Goal: Transaction & Acquisition: Purchase product/service

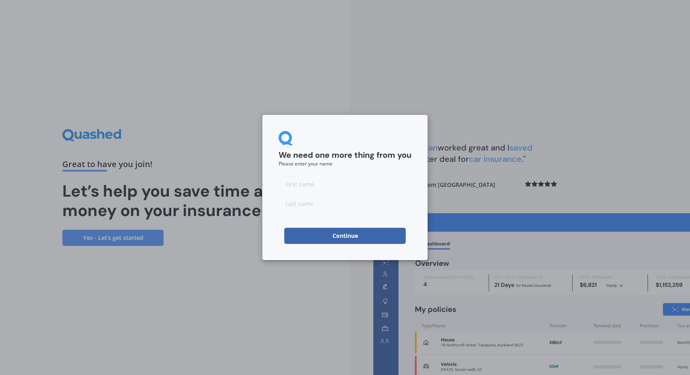
click at [310, 185] on input at bounding box center [345, 184] width 133 height 16
type input "[PERSON_NAME]"
click at [341, 234] on button "Continue" at bounding box center [344, 236] width 121 height 16
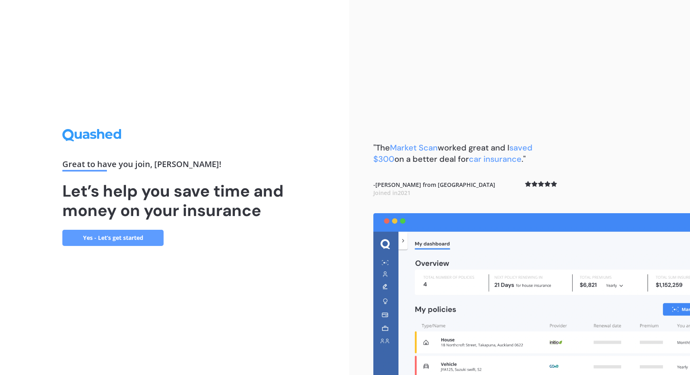
click at [123, 236] on link "Yes - Let’s get started" at bounding box center [112, 238] width 101 height 16
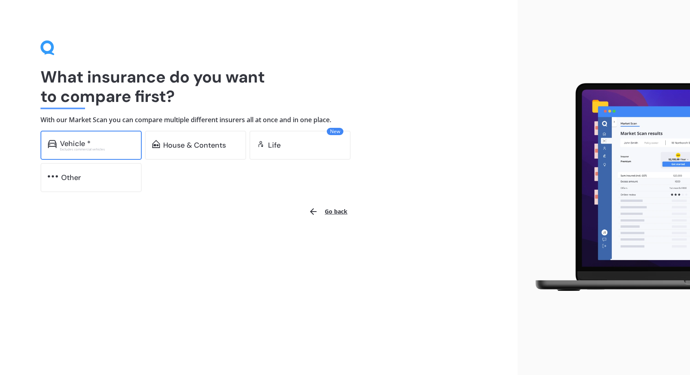
click at [89, 143] on div "Vehicle *" at bounding box center [75, 144] width 31 height 8
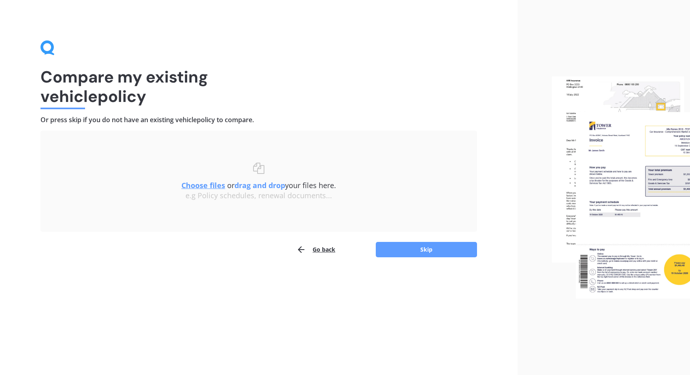
drag, startPoint x: 503, startPoint y: 221, endPoint x: 489, endPoint y: 229, distance: 15.9
click at [489, 229] on div "Compare my existing vehicle policy Or press skip if you do not have an existing…" at bounding box center [258, 187] width 517 height 375
click at [428, 247] on button "Skip" at bounding box center [426, 249] width 101 height 15
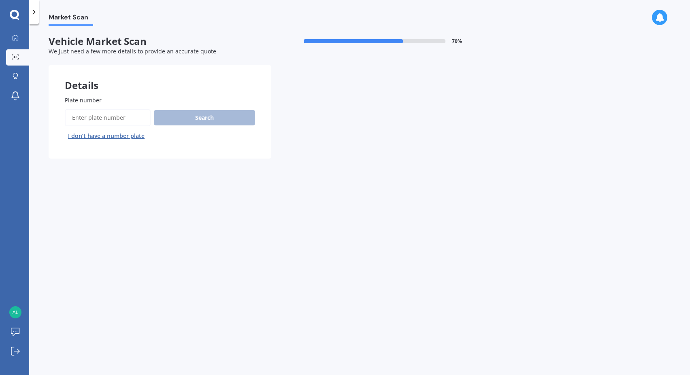
click at [110, 117] on input "Plate number" at bounding box center [108, 117] width 86 height 17
type input "HRC452"
click at [204, 117] on button "Search" at bounding box center [204, 117] width 101 height 15
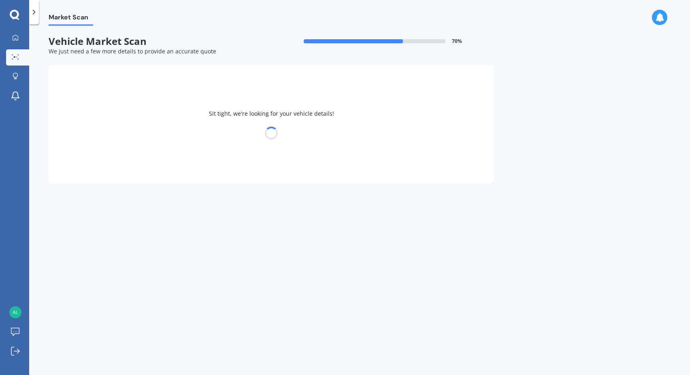
select select "KIA"
select select "SORENTO"
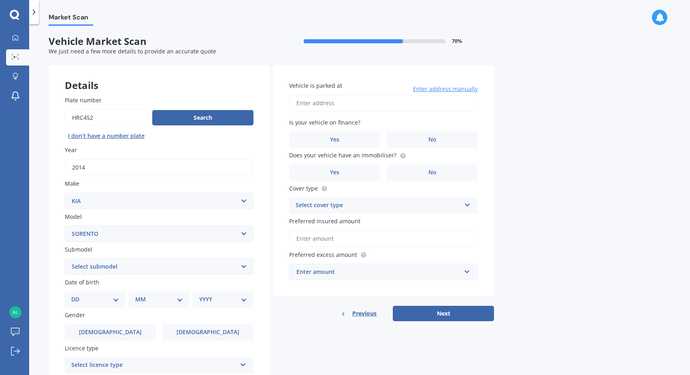
click at [71, 295] on select "DD 01 02 03 04 05 06 07 08 09 10 11 12 13 14 15 16 17 18 19 20 21 22 23 24 25 2…" at bounding box center [95, 299] width 48 height 9
select select "23"
click option "23" at bounding box center [0, 0] width 0 height 0
click at [78, 295] on select "DD 01 02 03 04 05 06 07 08 09 10 11 12 13 14 15 16 17 18 19 20 21 22 23 24 25 2…" at bounding box center [100, 299] width 45 height 9
click at [138, 295] on select "MM 01 02 03 04 05 06 07 08 09 10 11 12" at bounding box center [160, 299] width 45 height 9
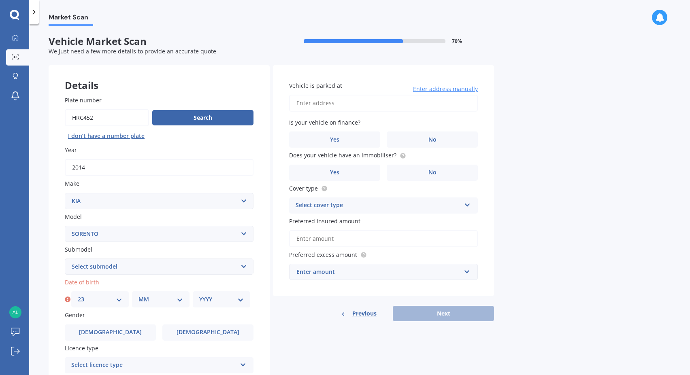
select select "07"
click option "07" at bounding box center [0, 0] width 0 height 0
click at [199, 295] on select "YYYY 2025 2024 2023 2022 2021 2020 2019 2018 2017 2016 2015 2014 2013 2012 2011…" at bounding box center [221, 299] width 45 height 9
select select "1949"
click option "1949" at bounding box center [0, 0] width 0 height 0
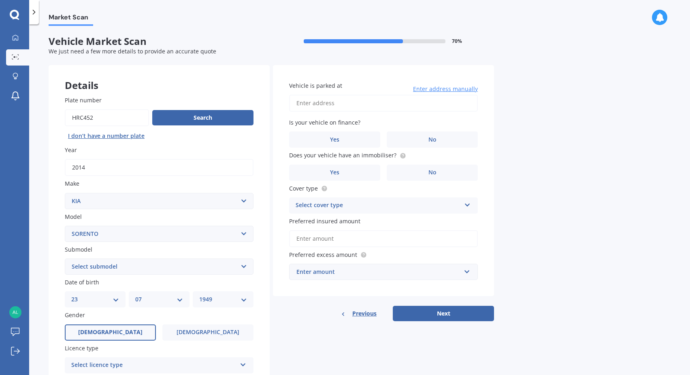
click at [126, 334] on label "[DEMOGRAPHIC_DATA]" at bounding box center [110, 333] width 91 height 16
click at [0, 0] on input "[DEMOGRAPHIC_DATA]" at bounding box center [0, 0] width 0 height 0
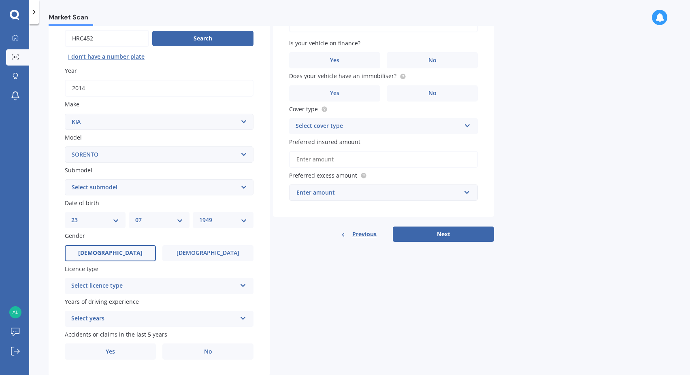
scroll to position [92, 0]
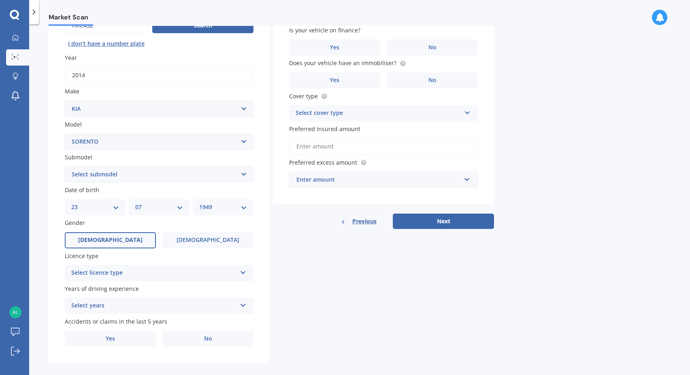
click at [244, 273] on icon at bounding box center [243, 271] width 7 height 6
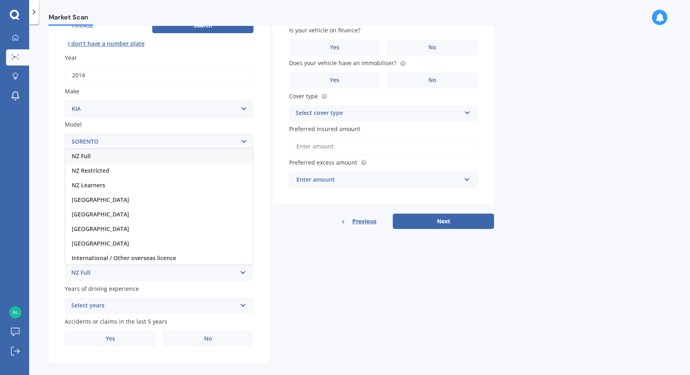
click at [124, 157] on div "NZ Full" at bounding box center [159, 156] width 188 height 15
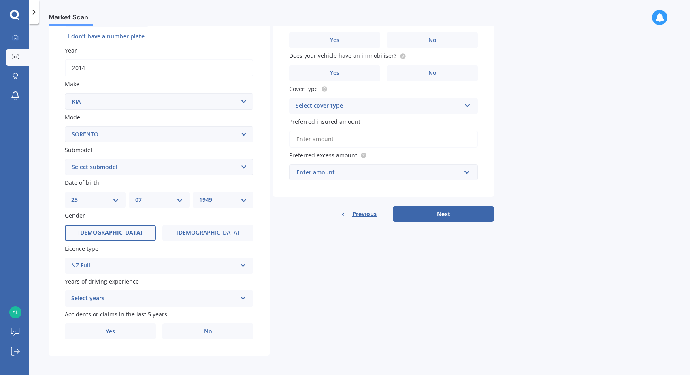
scroll to position [103, 0]
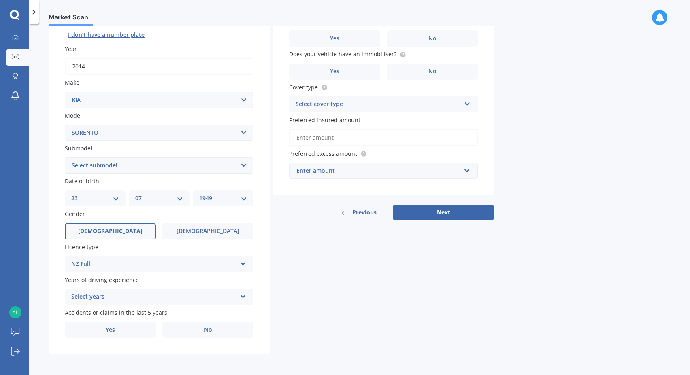
click at [243, 294] on icon at bounding box center [243, 295] width 7 height 6
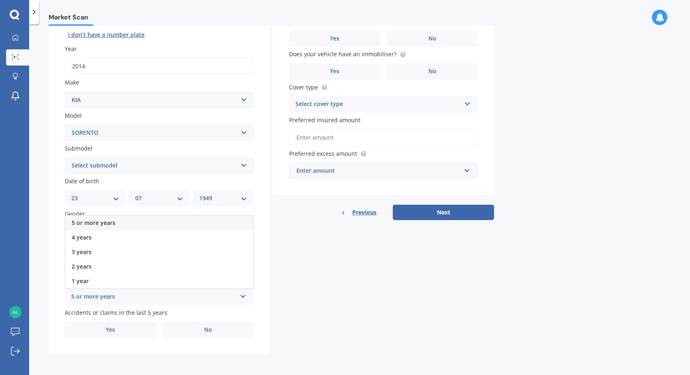
click at [164, 296] on div "5 or more years" at bounding box center [153, 297] width 165 height 10
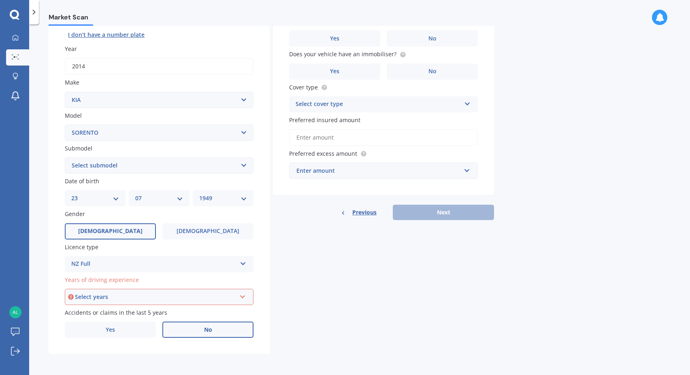
click at [203, 328] on label "No" at bounding box center [207, 330] width 91 height 16
click at [0, 0] on input "No" at bounding box center [0, 0] width 0 height 0
click at [434, 37] on span "No" at bounding box center [432, 38] width 8 height 7
click at [0, 0] on input "No" at bounding box center [0, 0] width 0 height 0
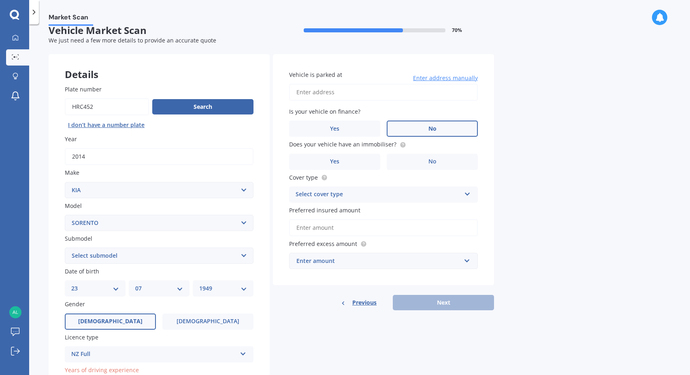
scroll to position [0, 0]
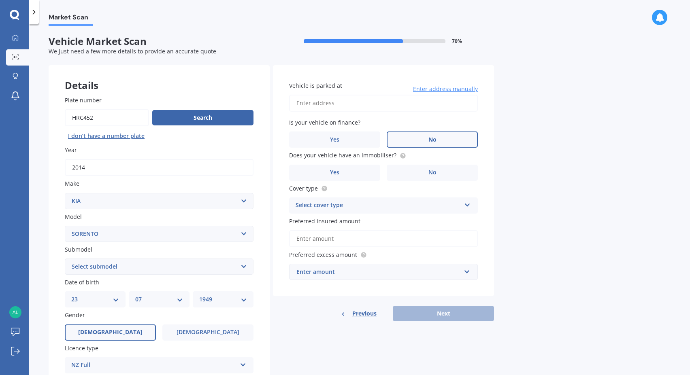
click at [336, 105] on input "Vehicle is parked at" at bounding box center [383, 103] width 189 height 17
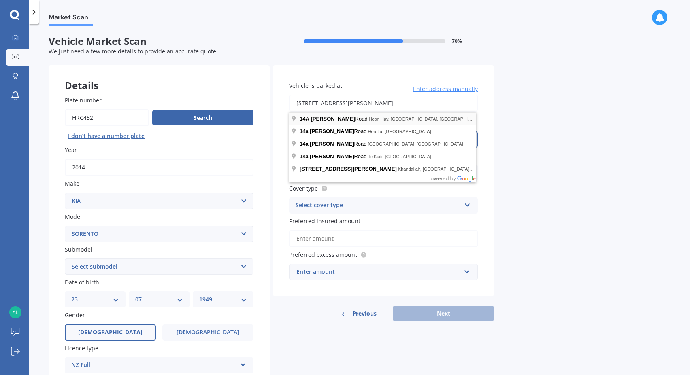
type input "[STREET_ADDRESS][PERSON_NAME]"
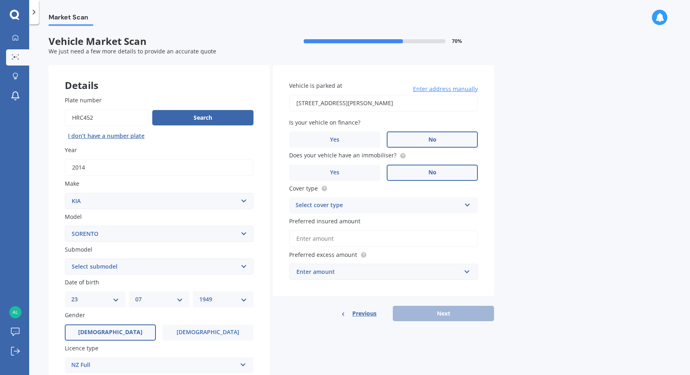
click at [451, 172] on label "No" at bounding box center [432, 173] width 91 height 16
click at [0, 0] on input "No" at bounding box center [0, 0] width 0 height 0
click at [466, 204] on icon at bounding box center [467, 204] width 7 height 6
click at [319, 221] on span "Comprehensive" at bounding box center [317, 221] width 43 height 8
click at [390, 240] on input "Preferred insured amount" at bounding box center [383, 238] width 189 height 17
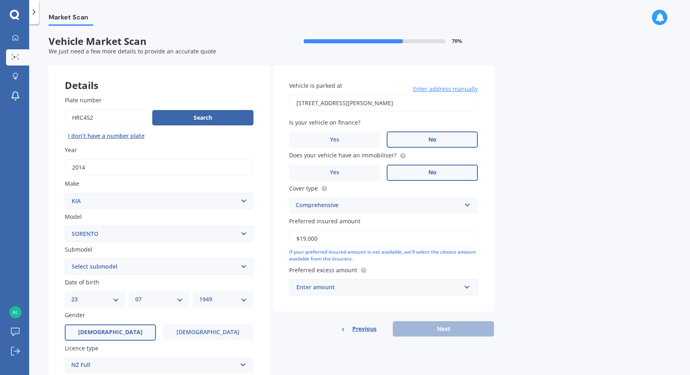
type input "$19,000"
click at [392, 275] on label "Preferred excess amount" at bounding box center [381, 270] width 185 height 9
click at [466, 287] on input "text" at bounding box center [380, 287] width 181 height 15
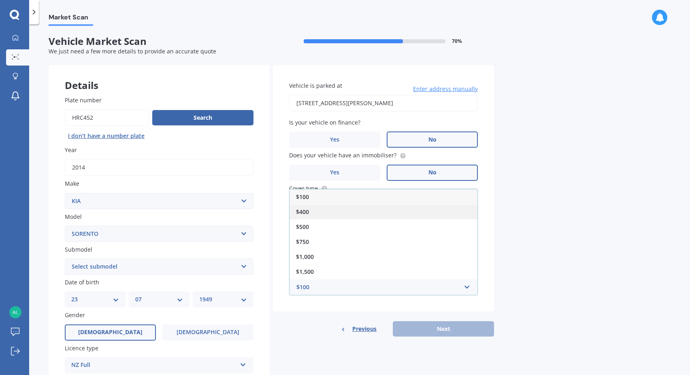
click at [323, 212] on div "$400" at bounding box center [384, 211] width 188 height 15
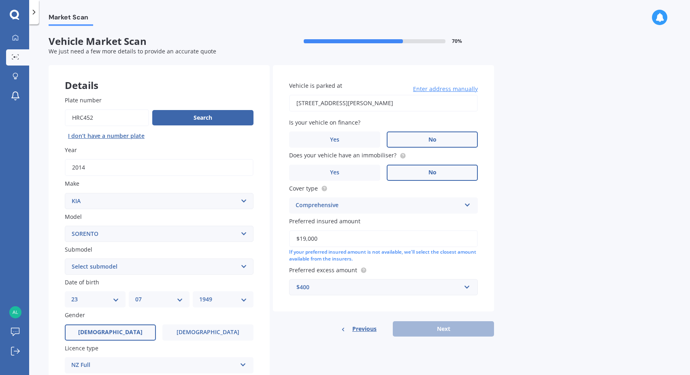
click at [65, 259] on select "Select submodel (All Other) 2.5 Diesel Turbo 4WD EX Turbo Diesel EX V6 HEV URBA…" at bounding box center [159, 267] width 189 height 16
click at [531, 257] on div "Market Scan Vehicle Market Scan 70 % We just need a few more details to provide…" at bounding box center [359, 201] width 661 height 351
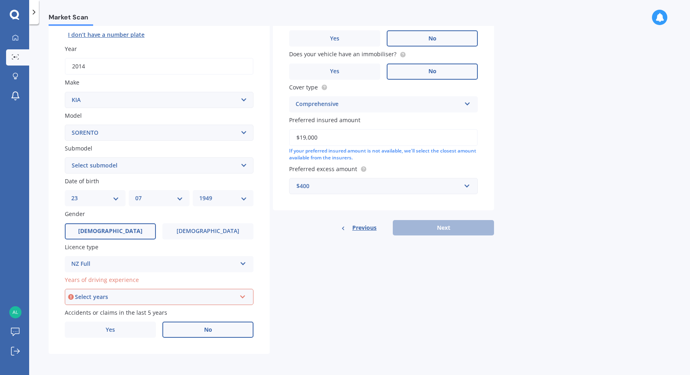
scroll to position [103, 0]
click at [445, 226] on div "Previous Next" at bounding box center [383, 227] width 221 height 15
click at [244, 294] on icon at bounding box center [242, 296] width 7 height 6
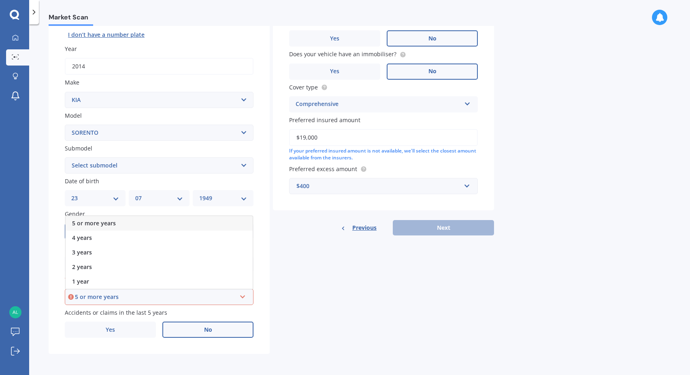
click at [102, 294] on div "5 or more years" at bounding box center [155, 297] width 161 height 9
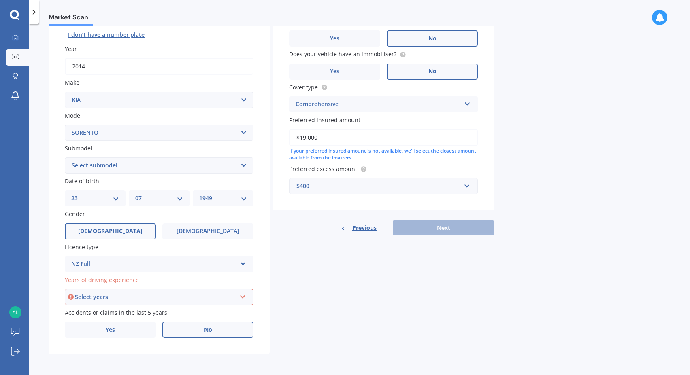
click at [242, 296] on icon at bounding box center [242, 296] width 7 height 6
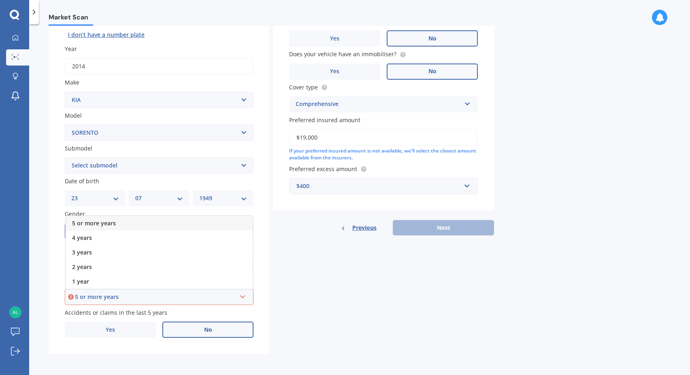
click at [112, 221] on span "5 or more years" at bounding box center [94, 223] width 44 height 8
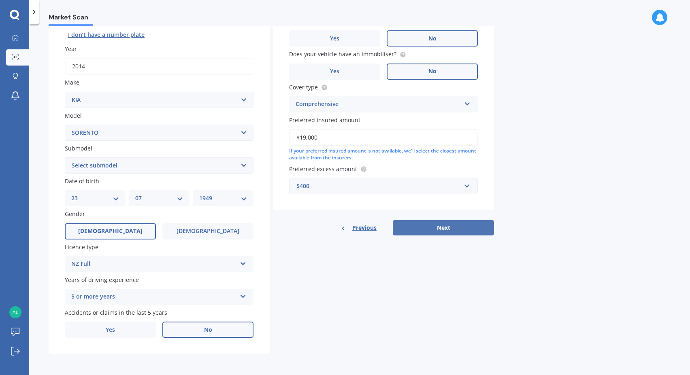
click at [448, 224] on button "Next" at bounding box center [443, 227] width 101 height 15
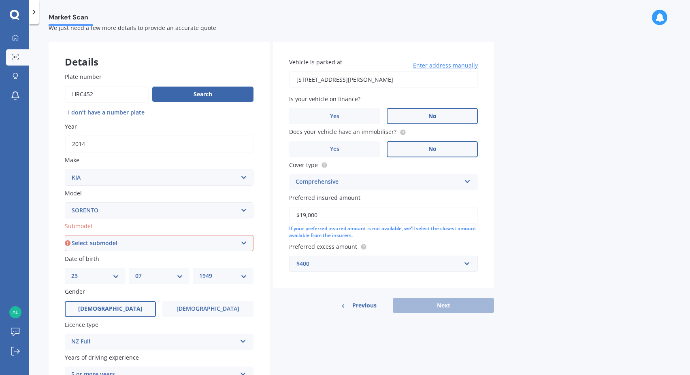
scroll to position [46, 0]
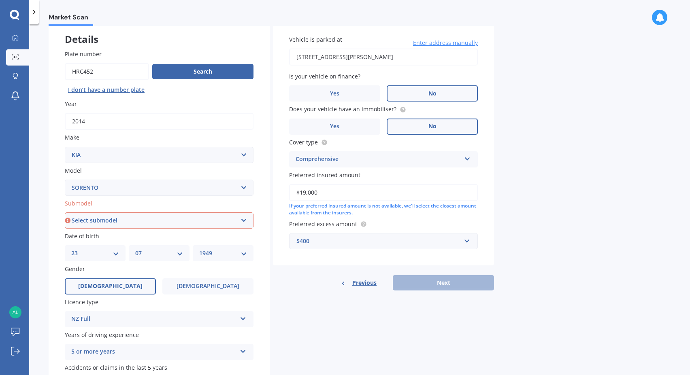
click at [65, 213] on select "Select submodel (All Other) 2.5 Diesel Turbo 4WD EX Turbo Diesel EX V6 HEV URBA…" at bounding box center [159, 221] width 189 height 16
select select "EX TURBO DIESEL"
click option "EX Turbo Diesel" at bounding box center [0, 0] width 0 height 0
click at [444, 279] on button "Next" at bounding box center [443, 282] width 101 height 15
select select "23"
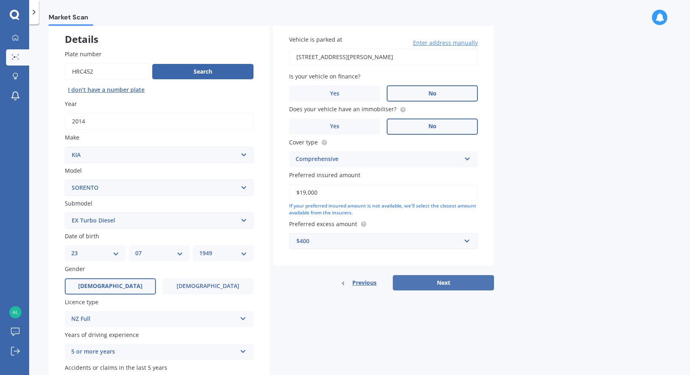
select select "07"
select select "1949"
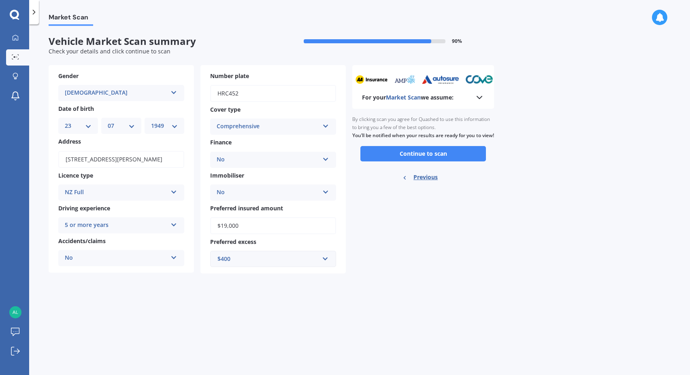
scroll to position [0, 0]
click at [480, 95] on icon at bounding box center [480, 98] width 10 height 10
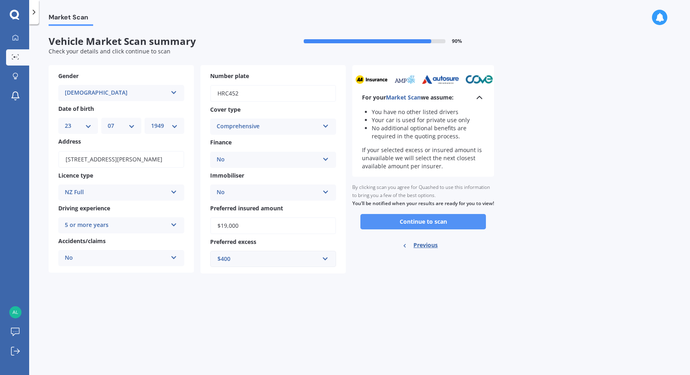
click at [417, 228] on button "Continue to scan" at bounding box center [423, 221] width 126 height 15
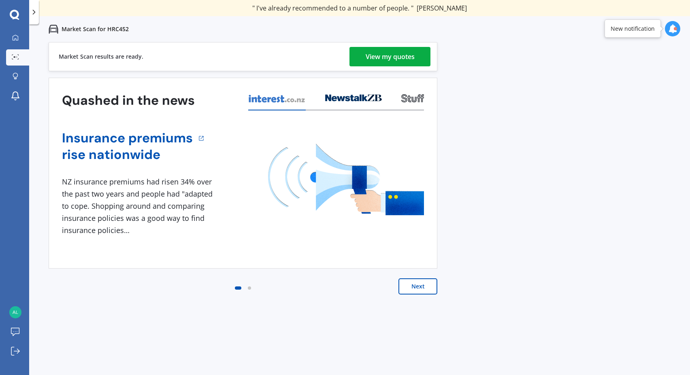
click at [396, 52] on div "View my quotes" at bounding box center [390, 56] width 49 height 19
